Goal: Find specific page/section: Find specific page/section

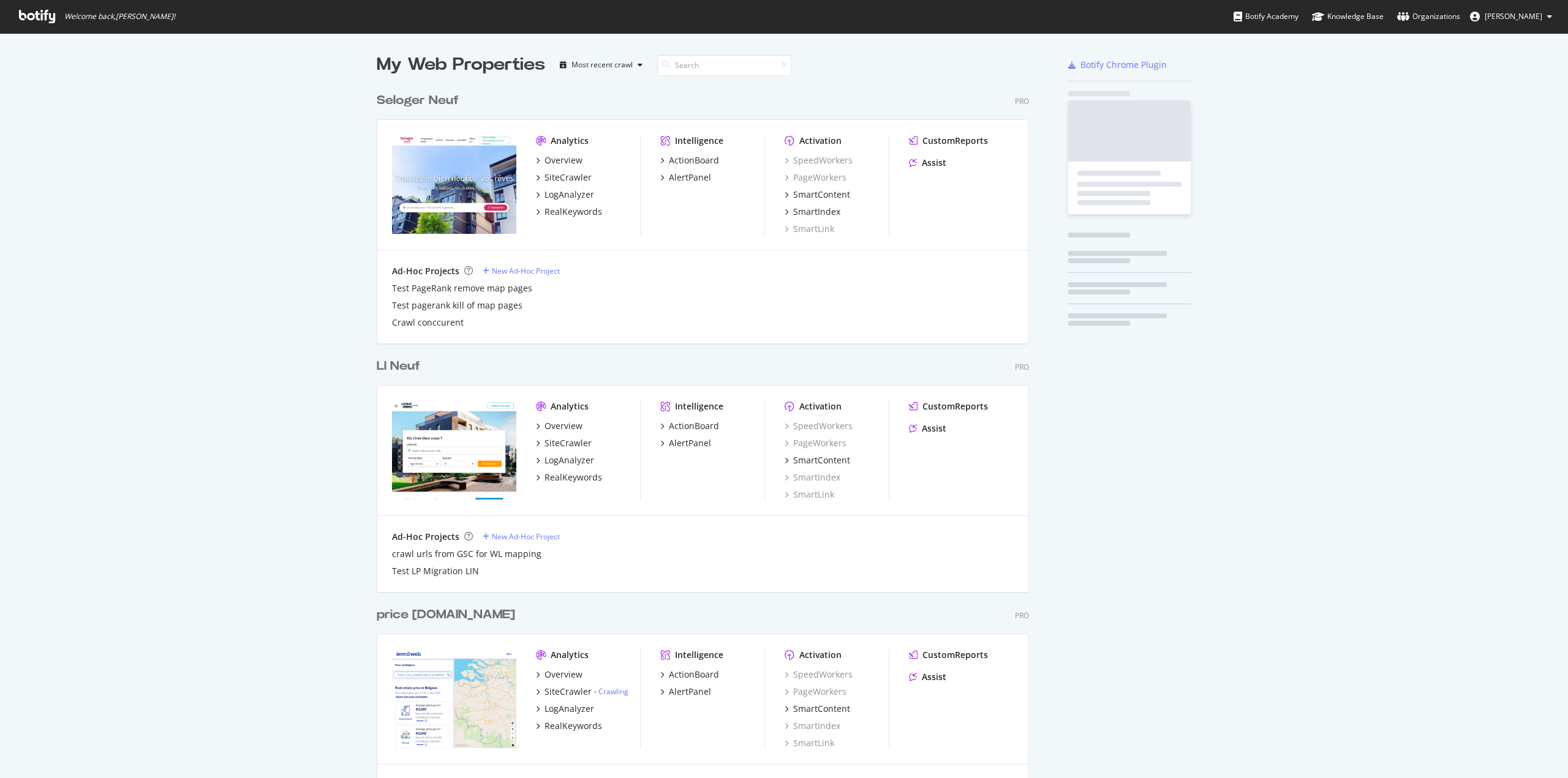
scroll to position [3457, 653]
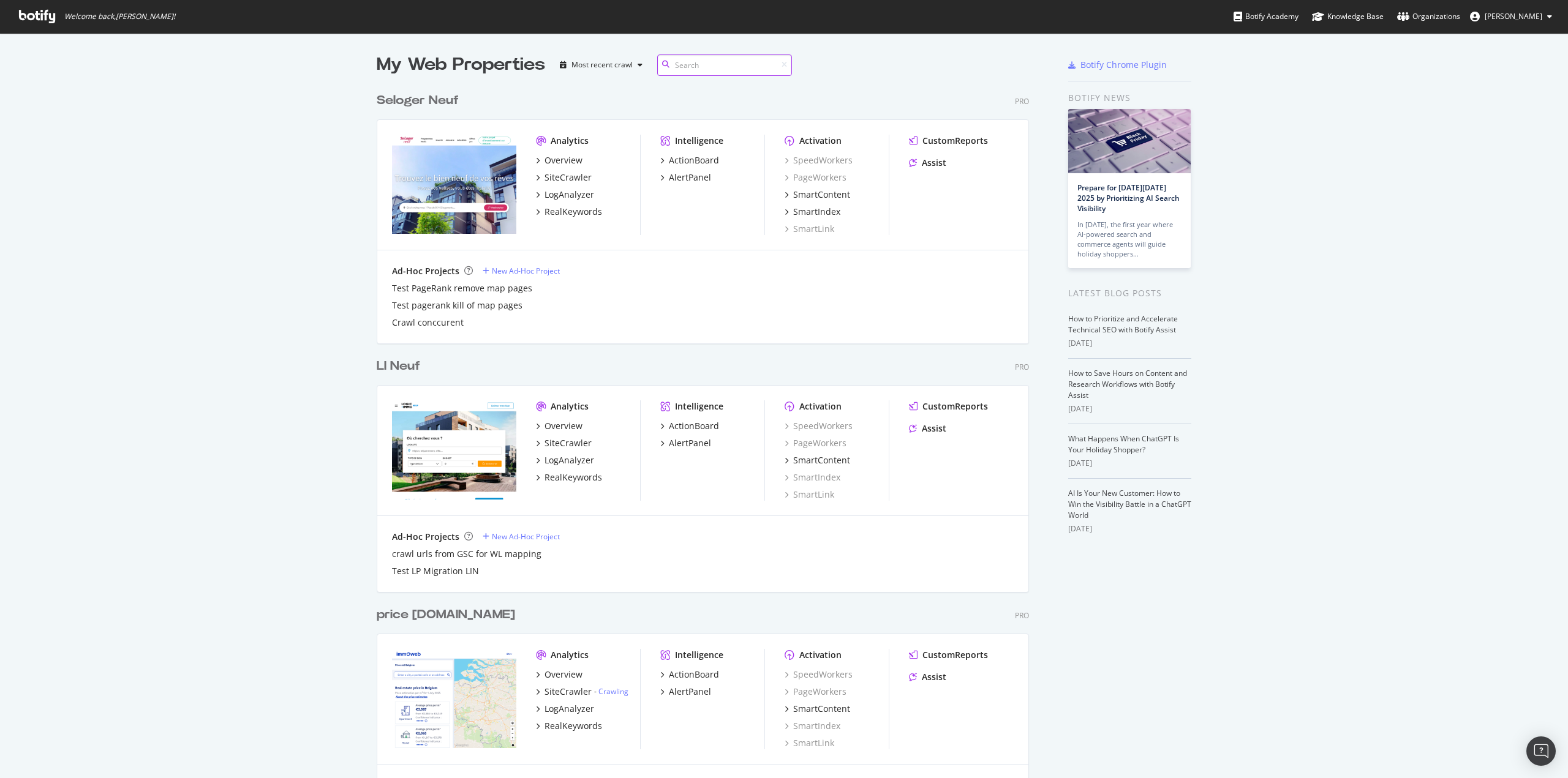
click at [725, 73] on input at bounding box center [724, 65] width 135 height 21
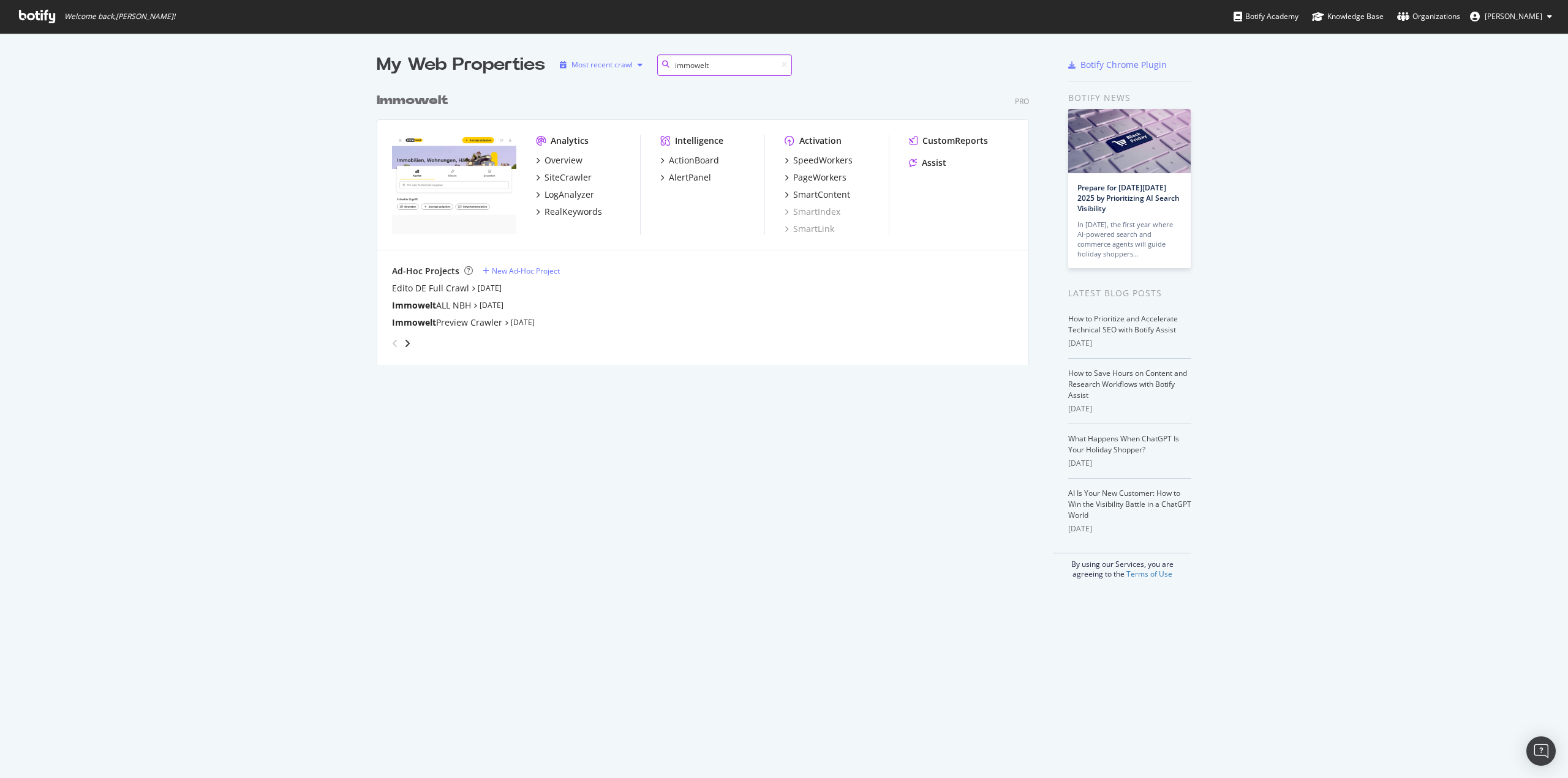
drag, startPoint x: 701, startPoint y: 61, endPoint x: 599, endPoint y: 61, distance: 102.0
click at [599, 61] on div "My Web Properties Most recent crawl immowelt" at bounding box center [666, 64] width 580 height 24
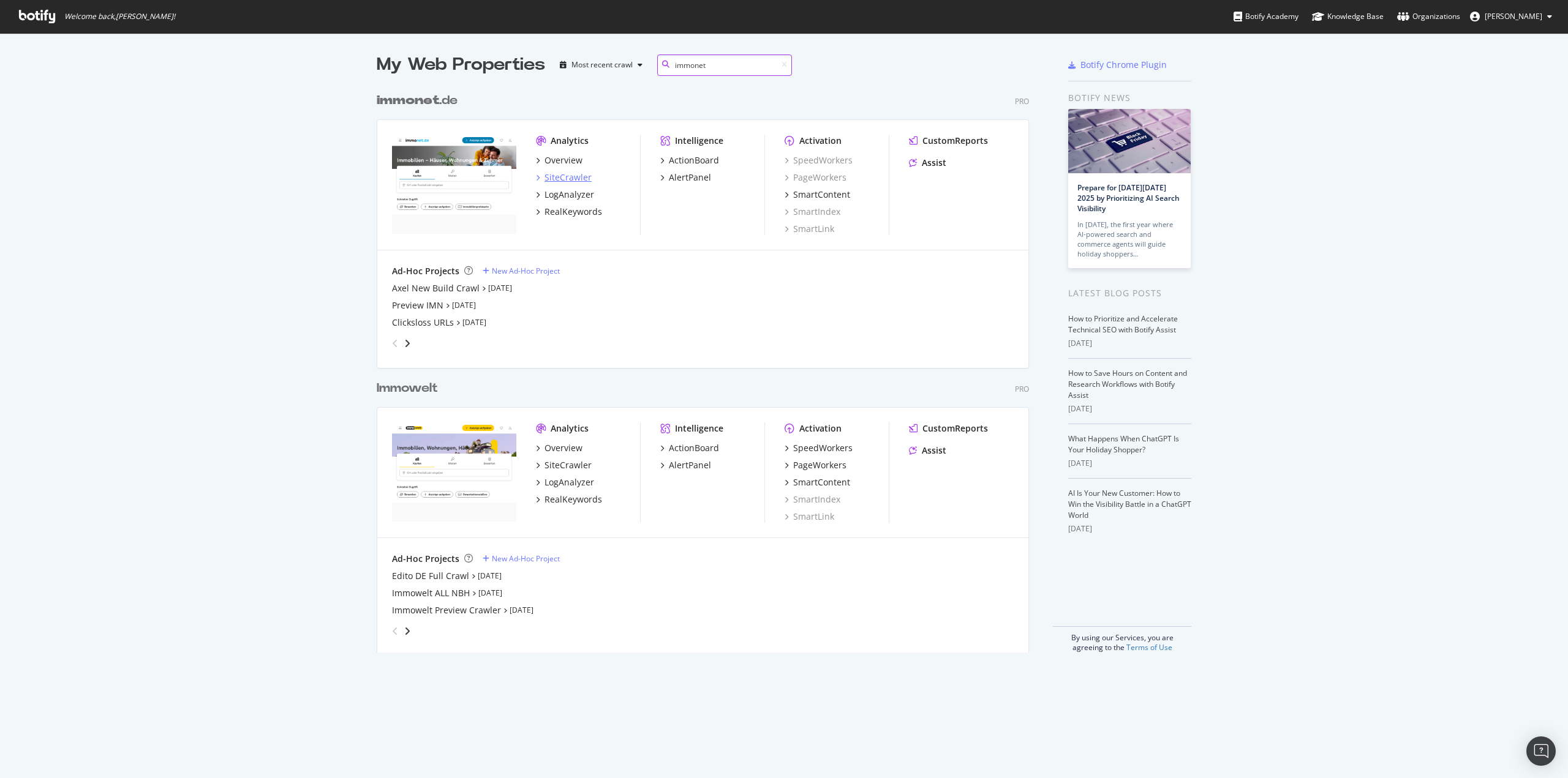
type input "immonet"
click at [571, 178] on div "SiteCrawler" at bounding box center [568, 178] width 47 height 12
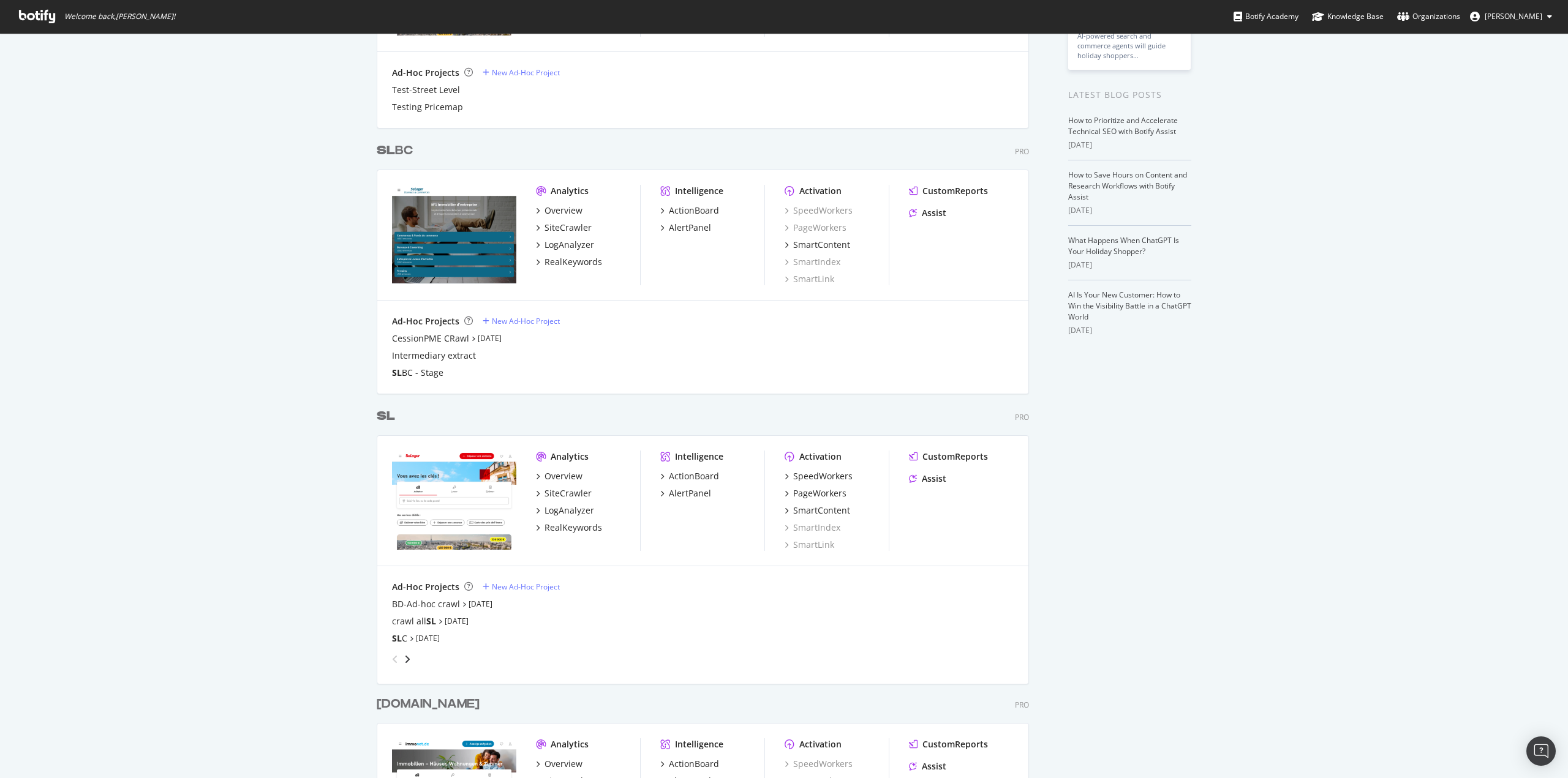
scroll to position [245, 0]
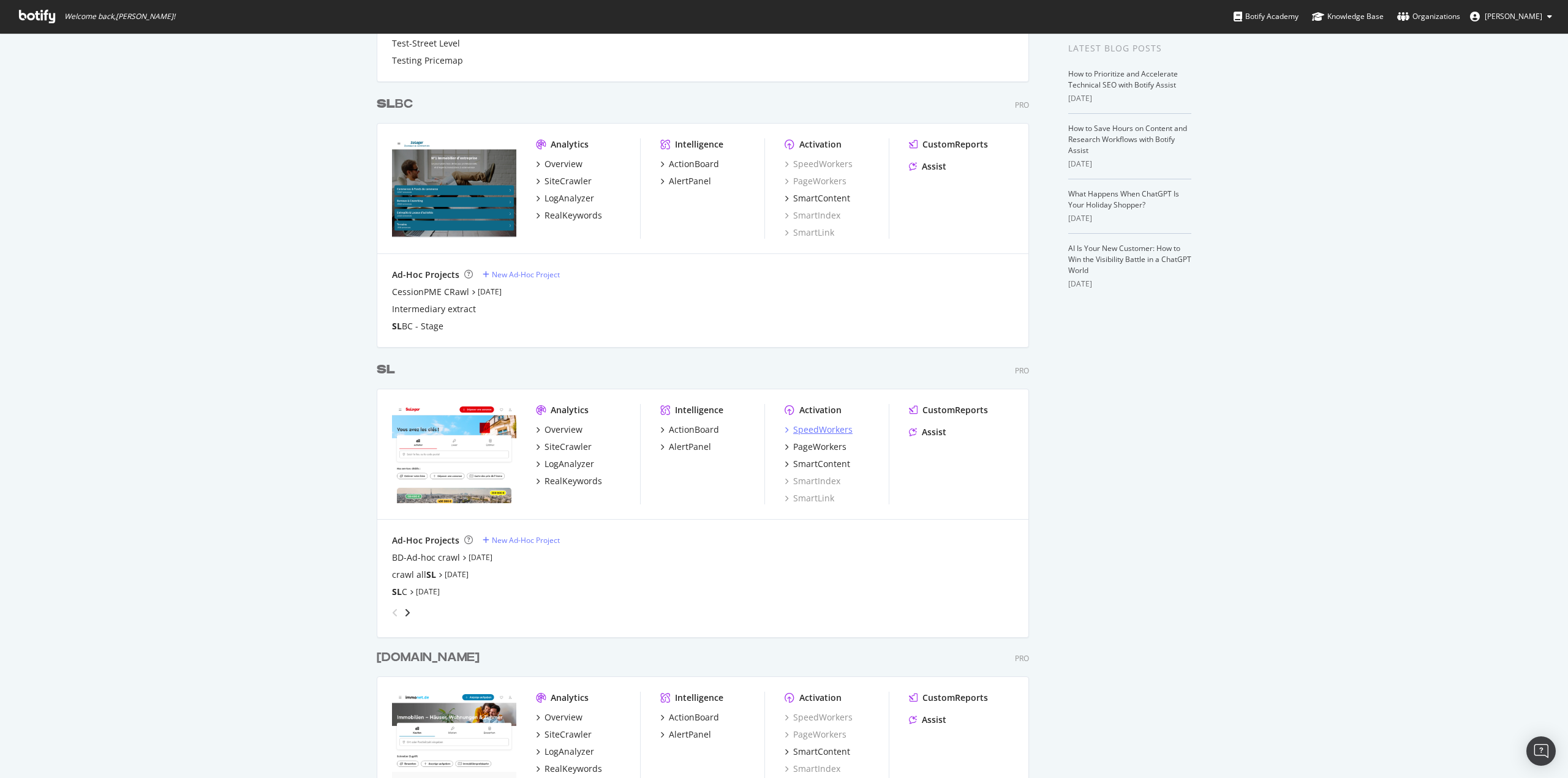
type input "sl"
click at [805, 427] on div "SpeedWorkers" at bounding box center [823, 430] width 59 height 12
